Goal: Information Seeking & Learning: Learn about a topic

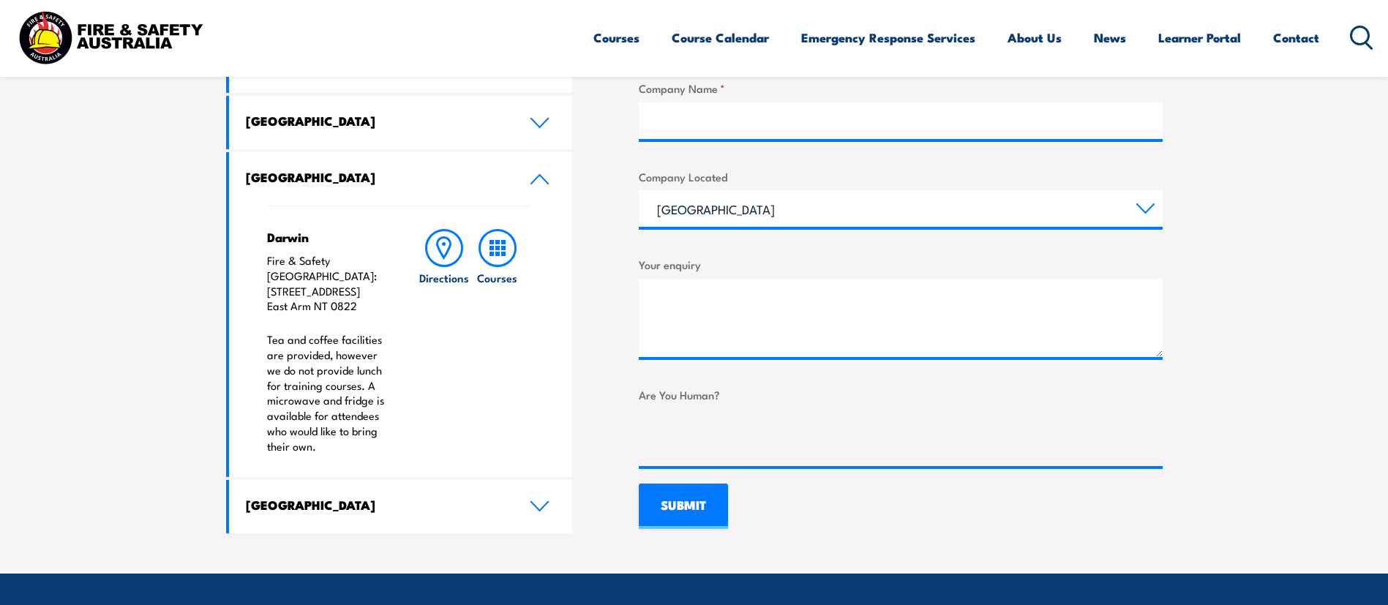
click at [1374, 32] on header "Courses Course Calendar Emergency Response Services Services Overview Emergency…" at bounding box center [694, 38] width 1388 height 77
click at [1374, 34] on header "Courses Course Calendar Emergency Response Services Services Overview Emergency…" at bounding box center [694, 38] width 1388 height 77
drag, startPoint x: 1334, startPoint y: 50, endPoint x: 1342, endPoint y: 46, distance: 8.2
click at [1333, 50] on div "Courses Course Calendar Emergency Response Services Services Overview Emergency…" at bounding box center [984, 37] width 781 height 63
click at [1349, 40] on div "Courses Course Calendar Emergency Response Services Services Overview Emergency…" at bounding box center [984, 37] width 781 height 63
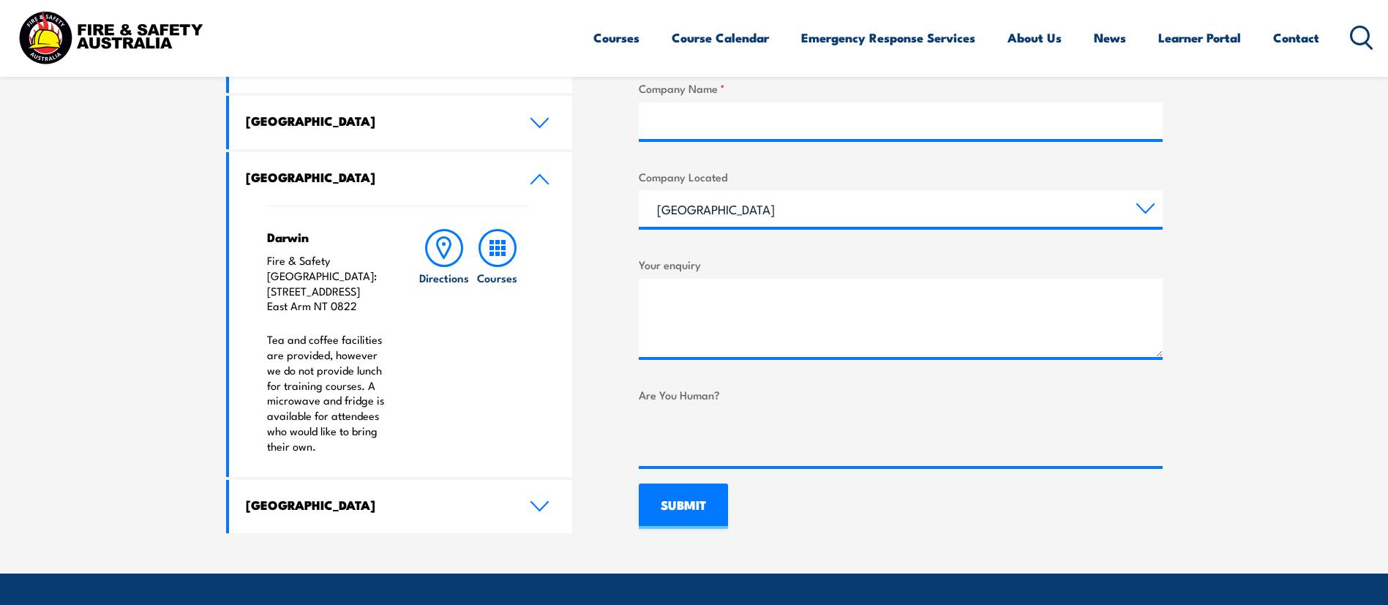
click at [1356, 36] on icon at bounding box center [1361, 38] width 23 height 24
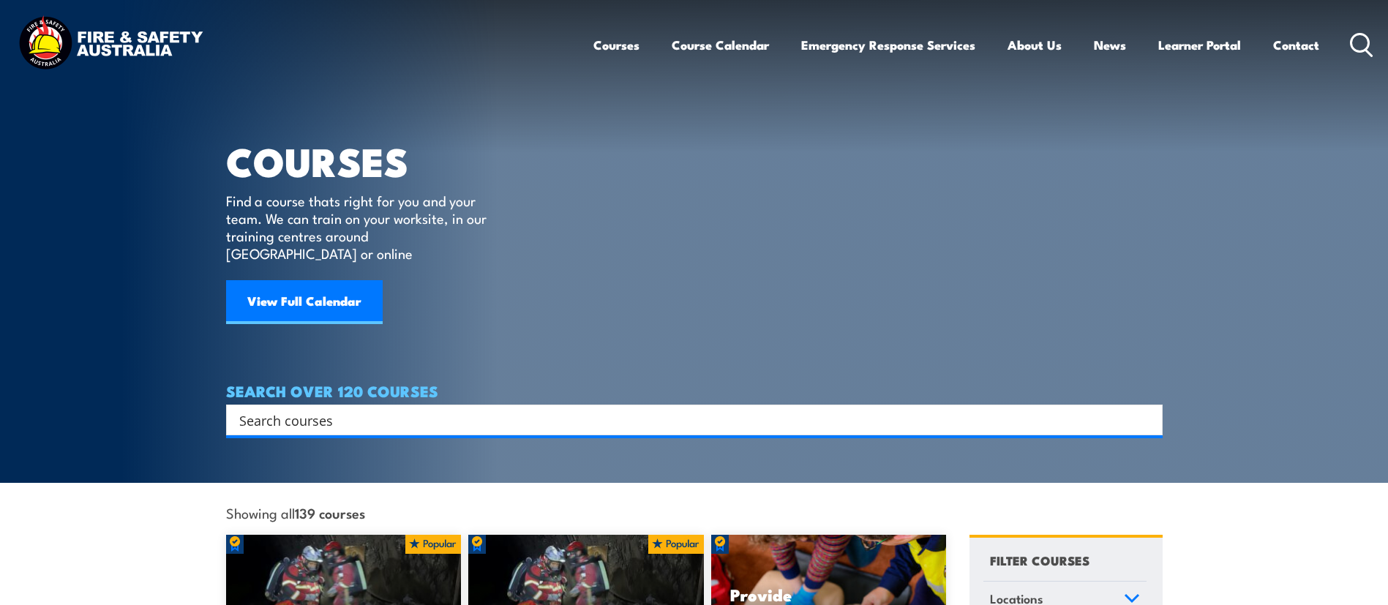
click at [302, 409] on input "Search input" at bounding box center [684, 420] width 891 height 22
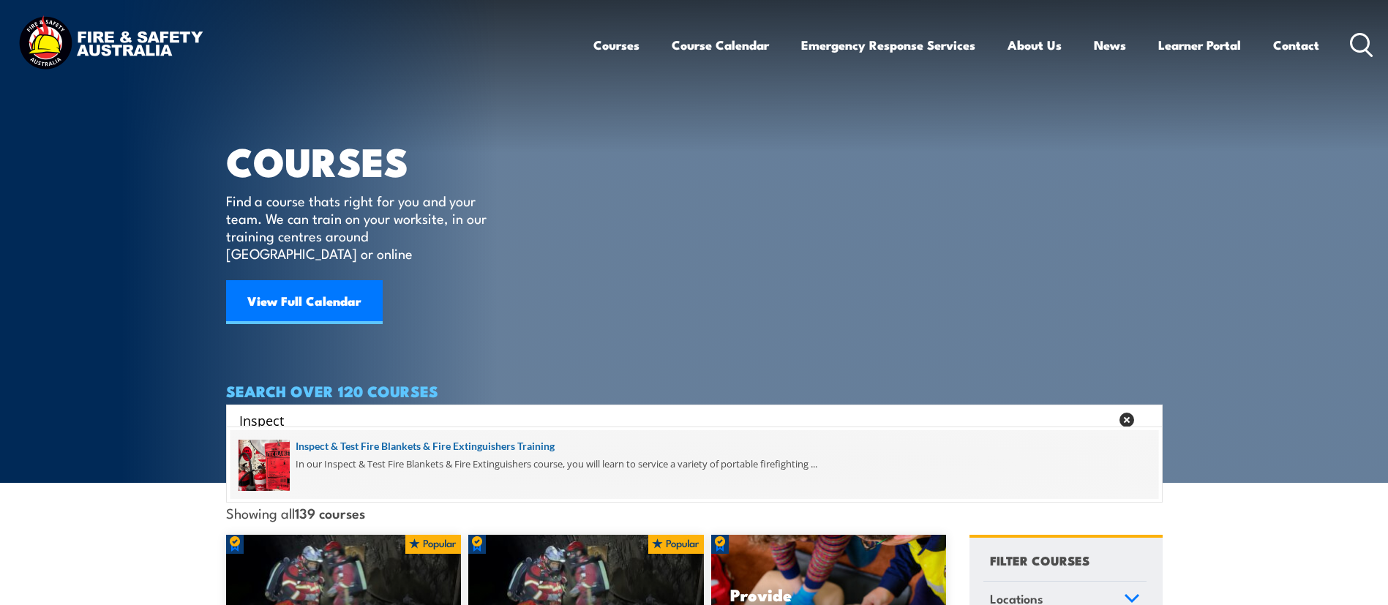
type input "Inspect"
click at [316, 445] on span at bounding box center [695, 464] width 928 height 69
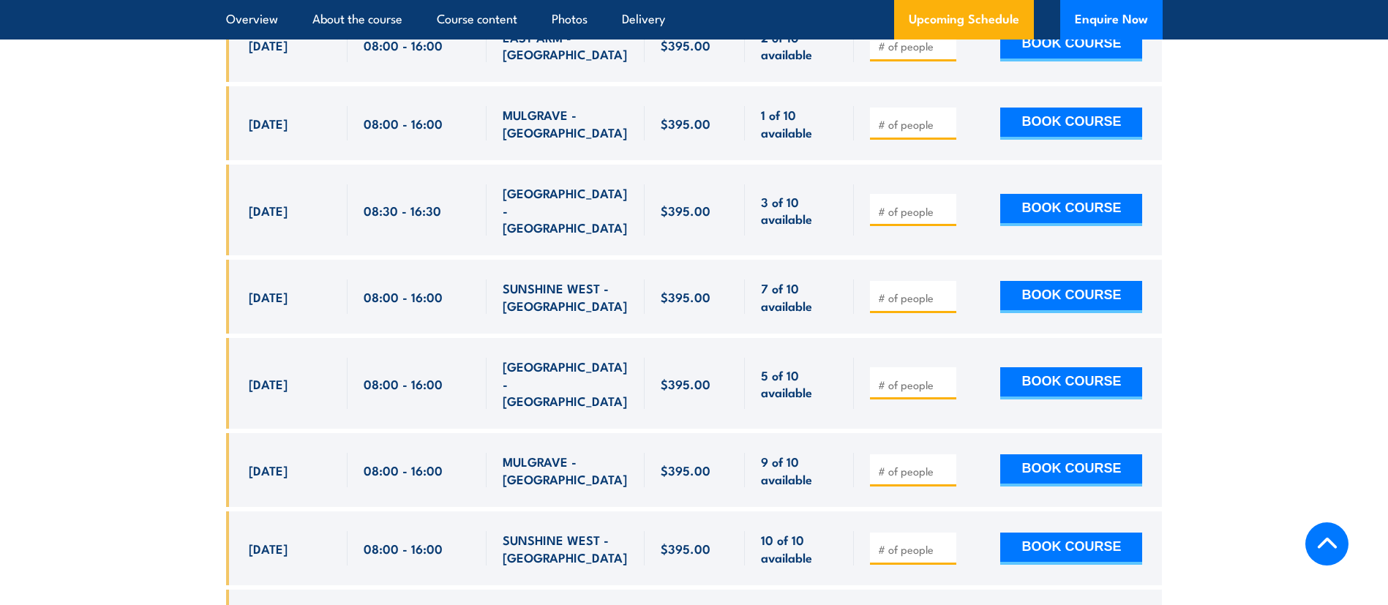
scroll to position [2745, 0]
